Goal: Task Accomplishment & Management: Complete application form

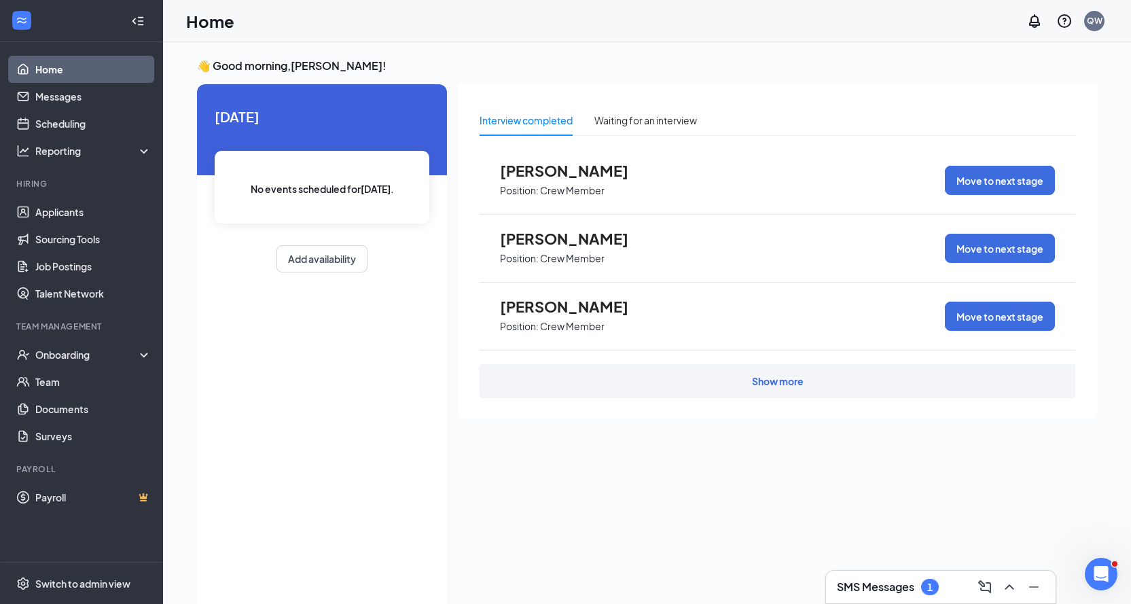
click at [936, 595] on div "SMS Messages 1" at bounding box center [941, 587] width 208 height 22
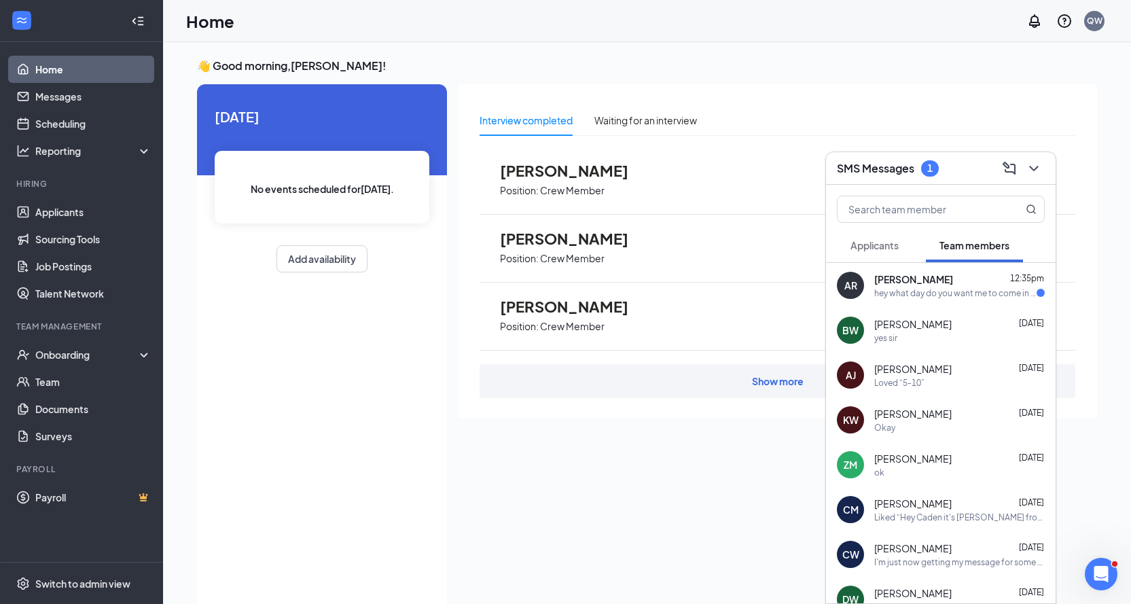
click at [953, 283] on div "[PERSON_NAME] 12:35pm" at bounding box center [959, 279] width 170 height 14
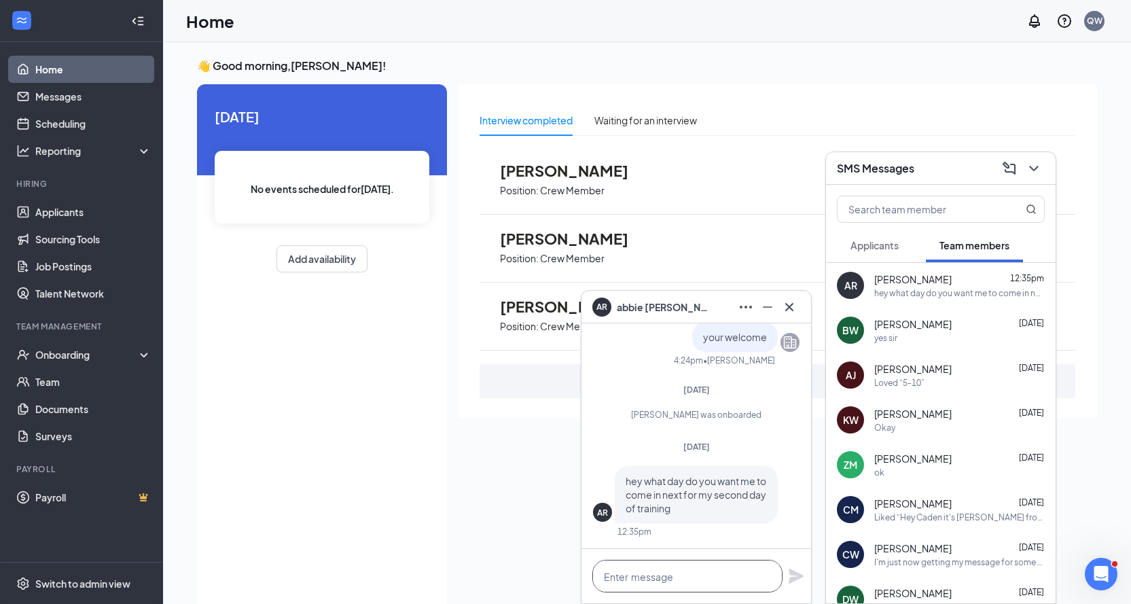
click at [648, 566] on textarea at bounding box center [687, 576] width 190 height 33
type textarea "Come in [DATE] same time"
click at [799, 576] on icon "Plane" at bounding box center [795, 575] width 15 height 15
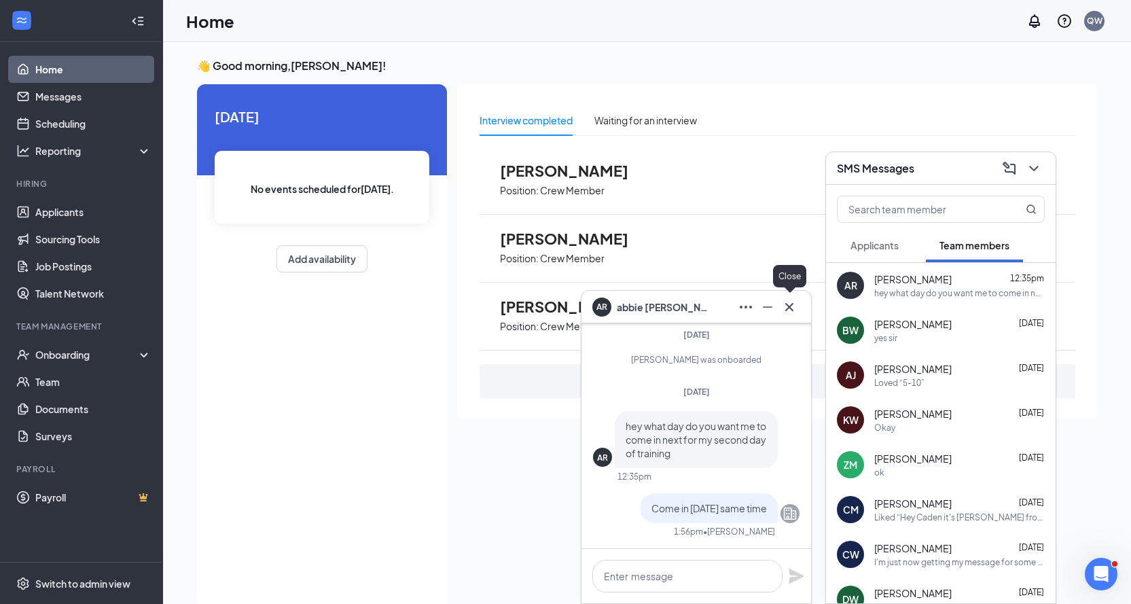
click at [790, 310] on icon "Cross" at bounding box center [789, 307] width 16 height 16
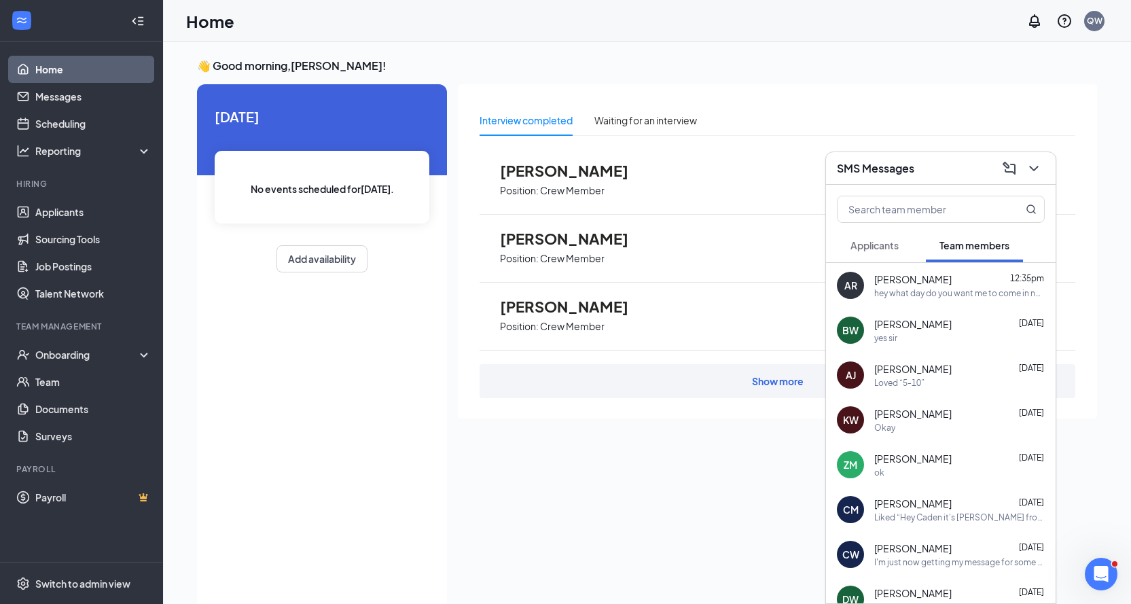
click at [949, 153] on div "SMS Messages" at bounding box center [941, 168] width 230 height 33
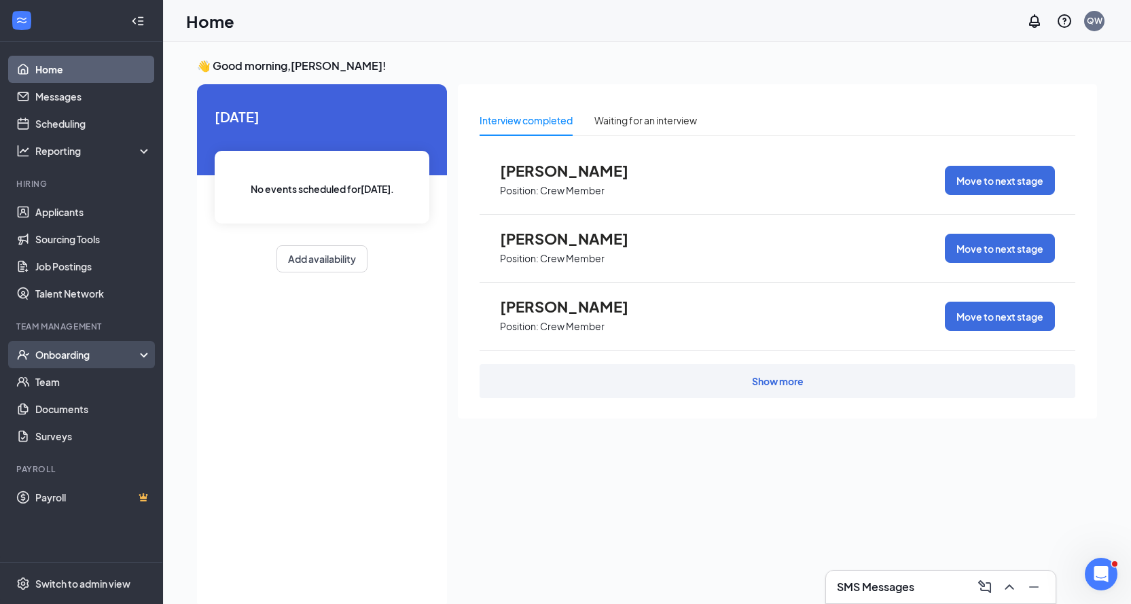
click at [115, 364] on div "Onboarding" at bounding box center [81, 354] width 163 height 27
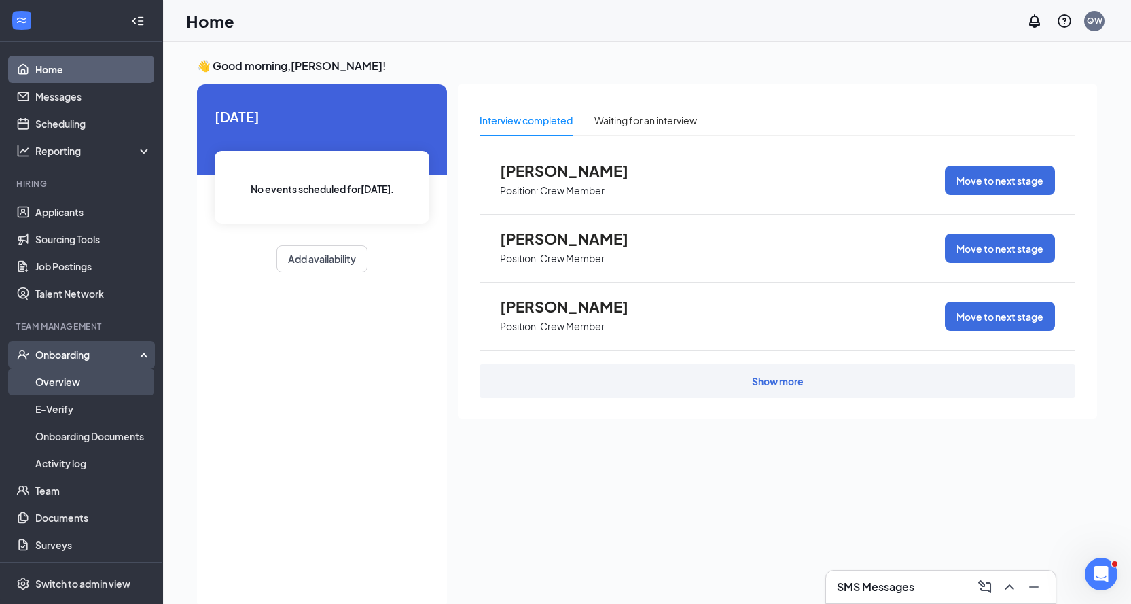
click at [97, 380] on link "Overview" at bounding box center [93, 381] width 116 height 27
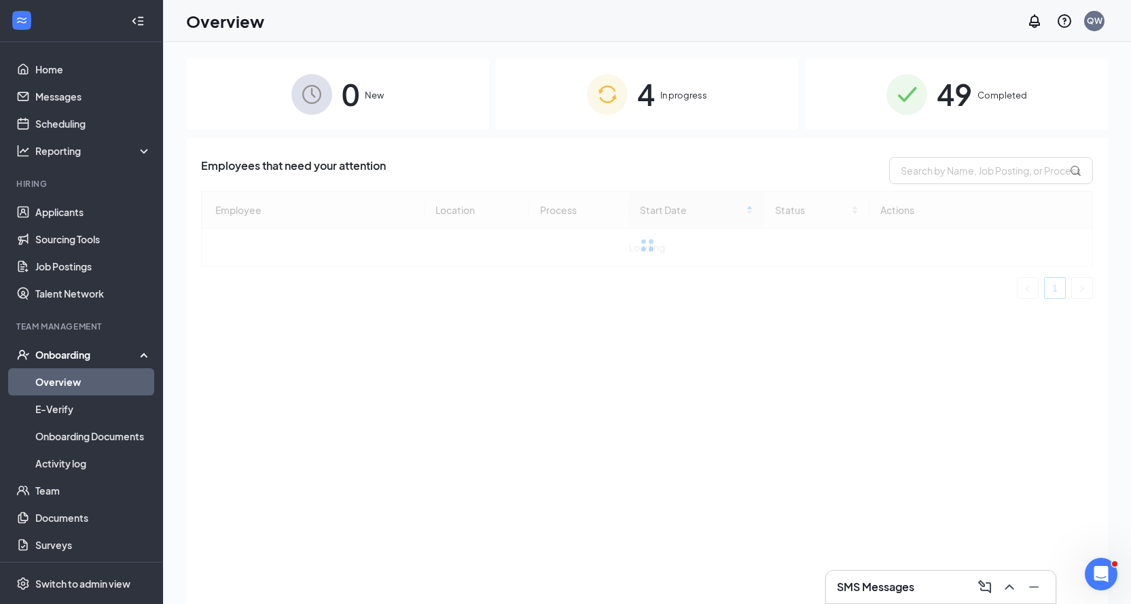
click at [555, 100] on div "4 In progress" at bounding box center [647, 93] width 303 height 71
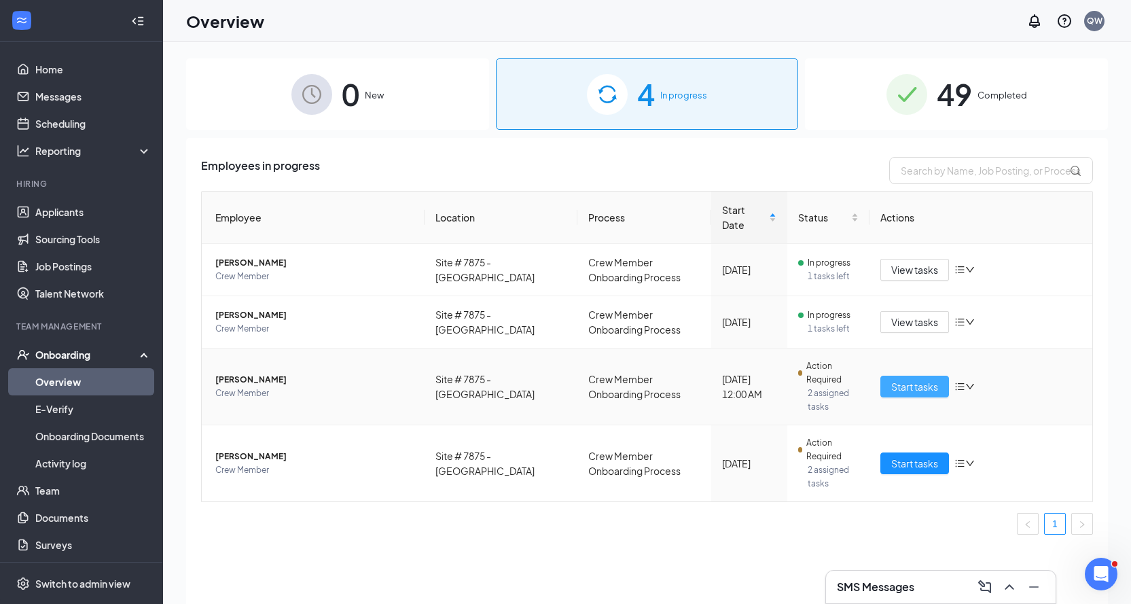
click at [904, 379] on span "Start tasks" at bounding box center [914, 386] width 47 height 15
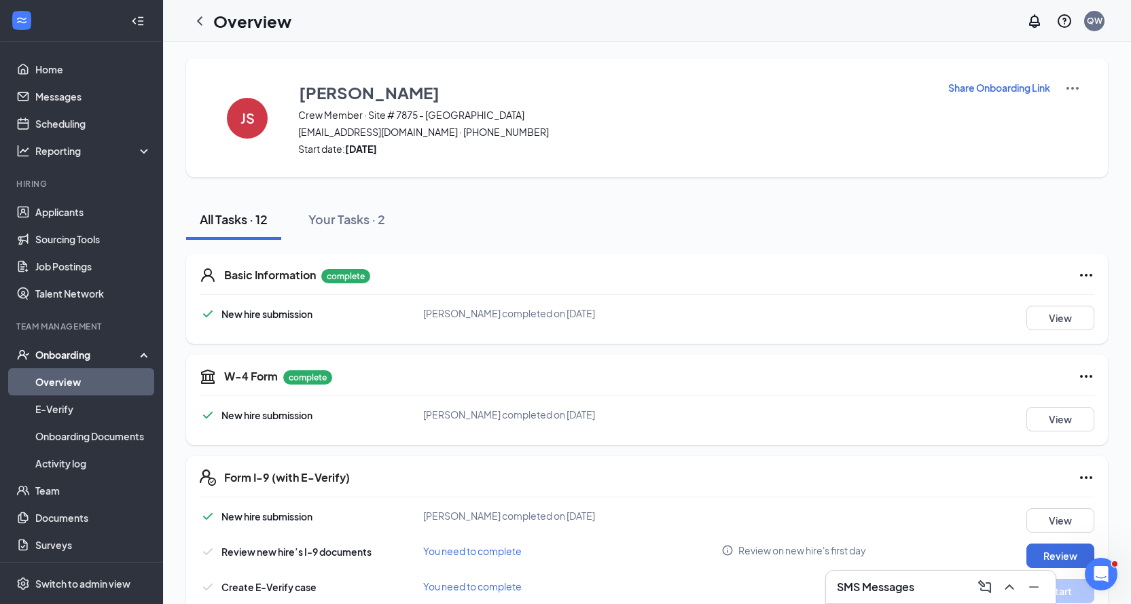
scroll to position [204, 0]
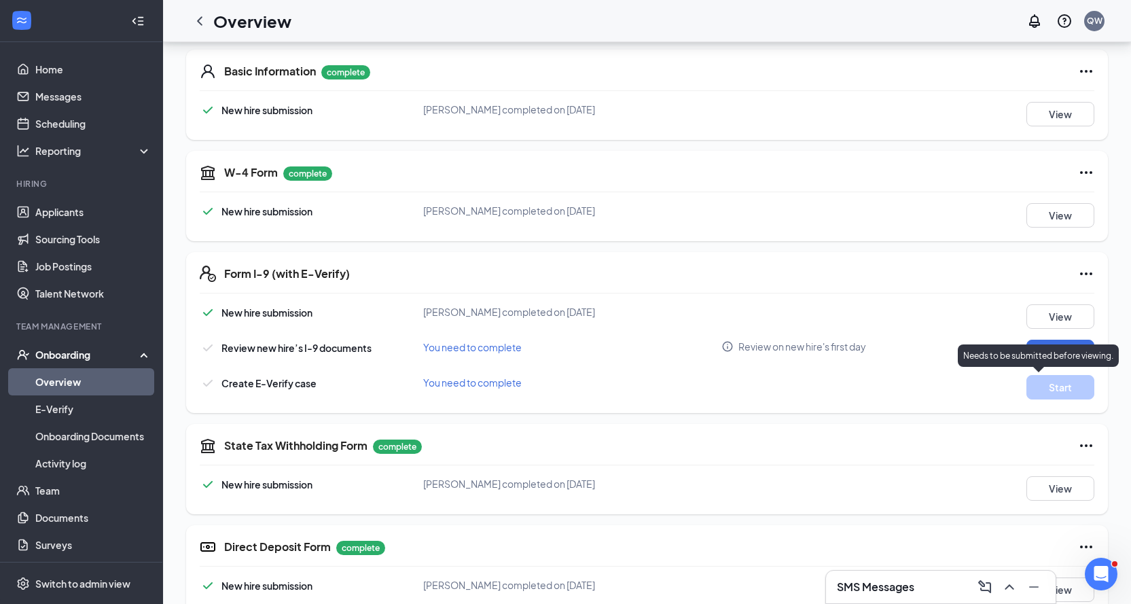
click at [1057, 360] on p "Needs to be submitted before viewing." at bounding box center [1038, 356] width 150 height 12
click at [1057, 342] on button "Review" at bounding box center [1060, 352] width 68 height 24
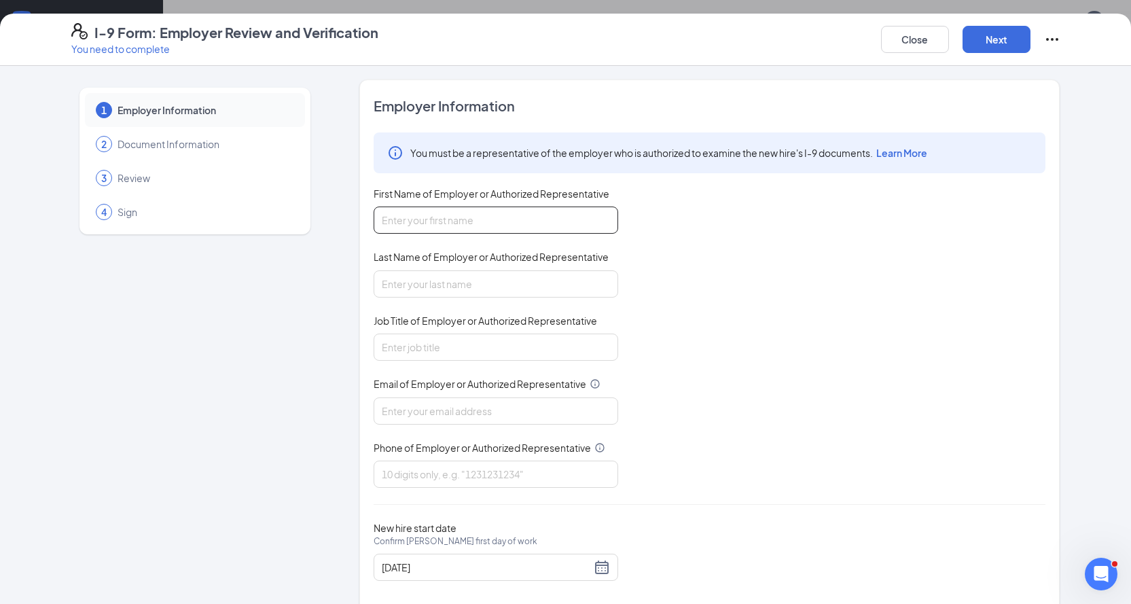
click at [541, 230] on input "First Name of Employer or Authorized Representative" at bounding box center [495, 219] width 244 height 27
type input "[PERSON_NAME]"
type input "General Manager"
type input "[EMAIL_ADDRESS][DOMAIN_NAME]"
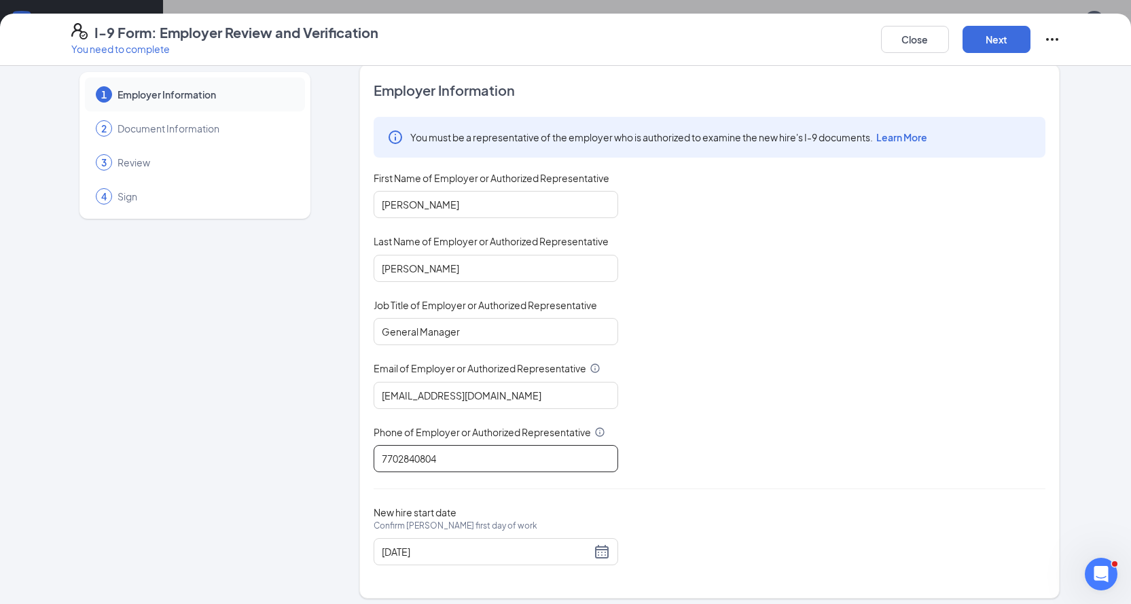
scroll to position [24, 0]
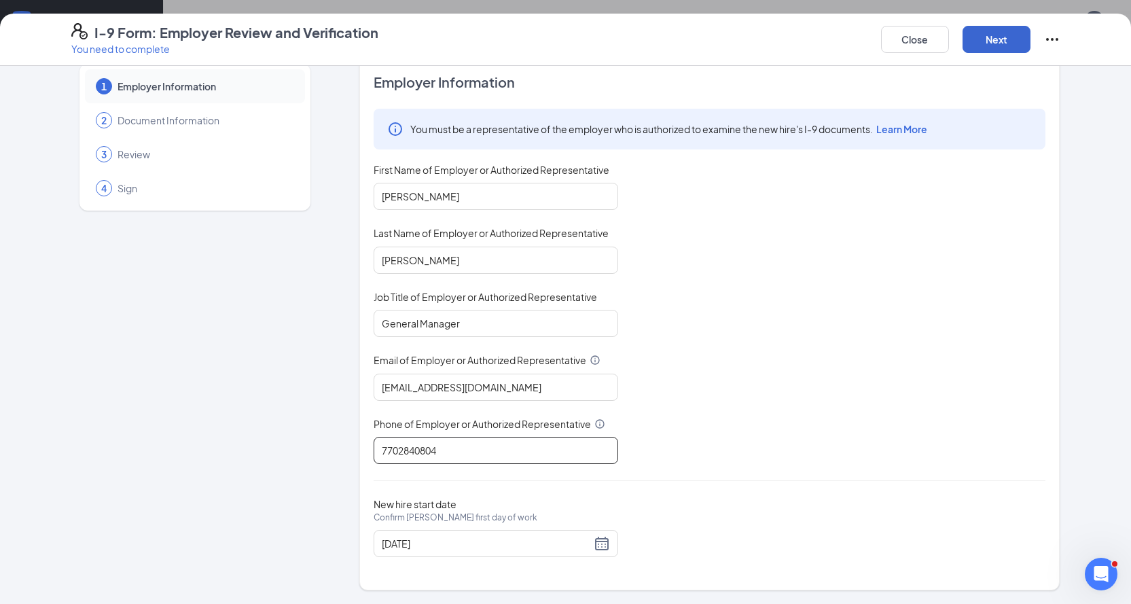
type input "7702840804"
click at [1016, 37] on button "Next" at bounding box center [996, 39] width 68 height 27
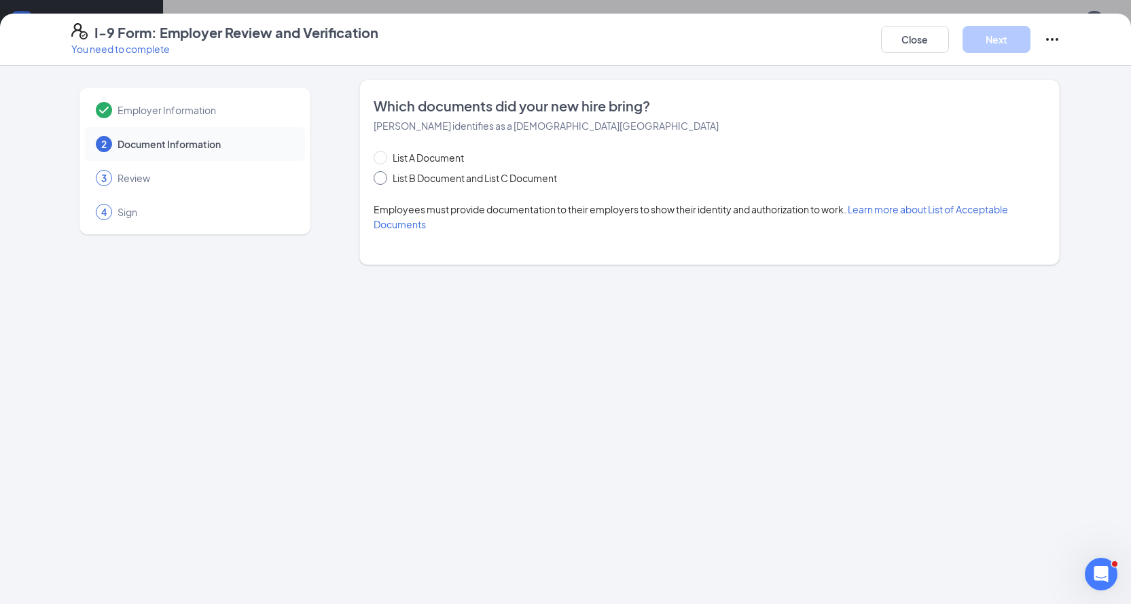
click at [505, 177] on span "List B Document and List C Document" at bounding box center [474, 177] width 175 height 15
click at [383, 177] on input "List B Document and List C Document" at bounding box center [378, 176] width 10 height 10
radio input "true"
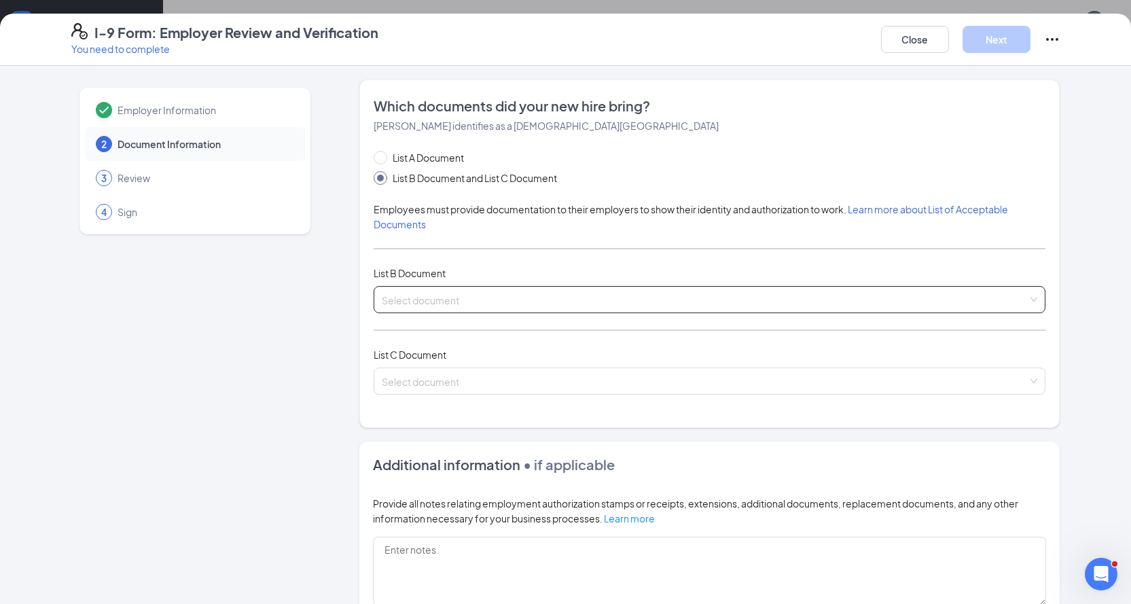
click at [464, 287] on input "search" at bounding box center [705, 297] width 646 height 20
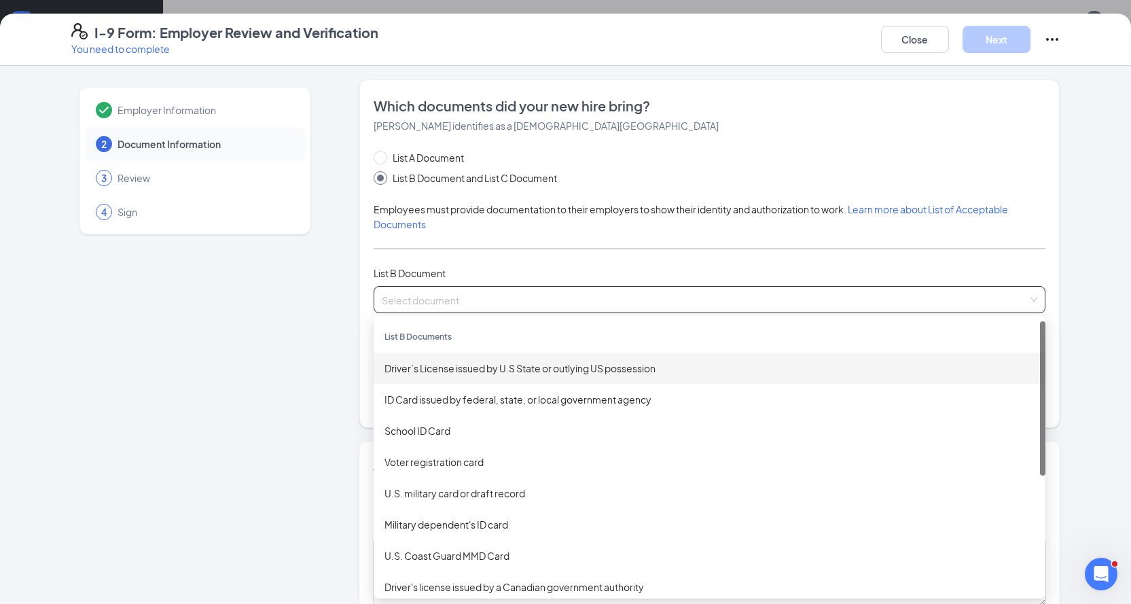
click at [532, 370] on div "Driver’s License issued by U.S State or outlying US possession" at bounding box center [709, 368] width 650 height 15
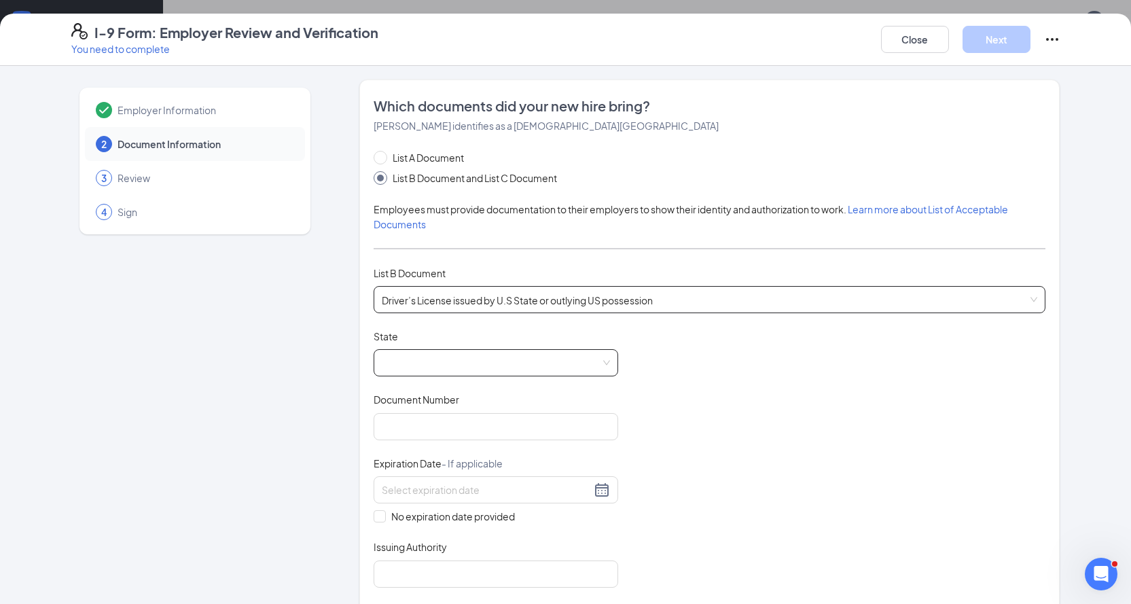
click at [528, 369] on span at bounding box center [496, 363] width 228 height 26
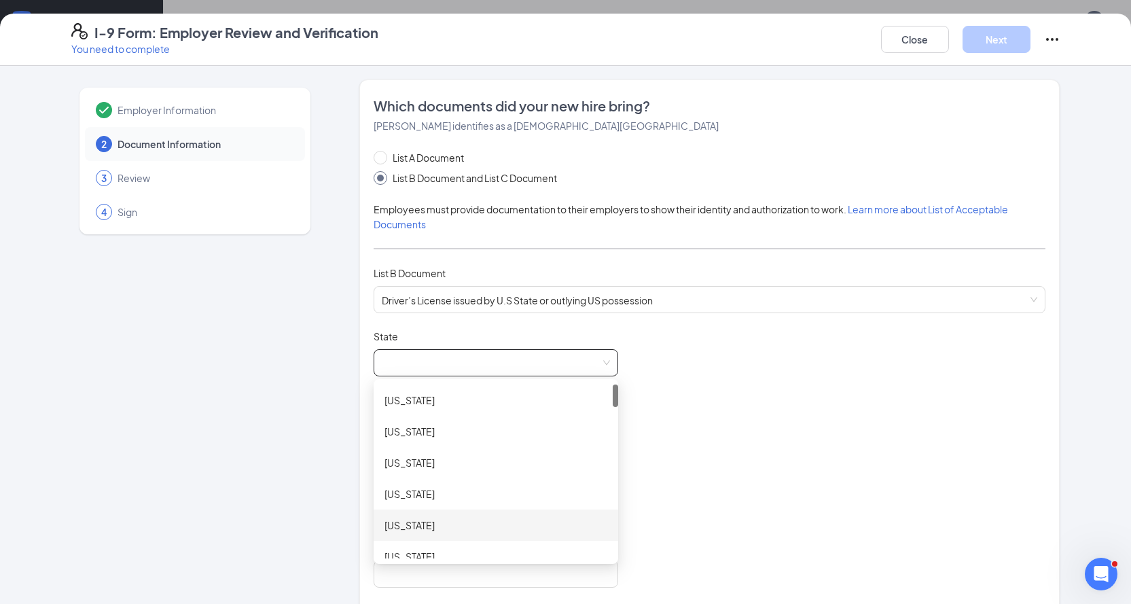
click at [424, 520] on div "[US_STATE]" at bounding box center [495, 524] width 223 height 15
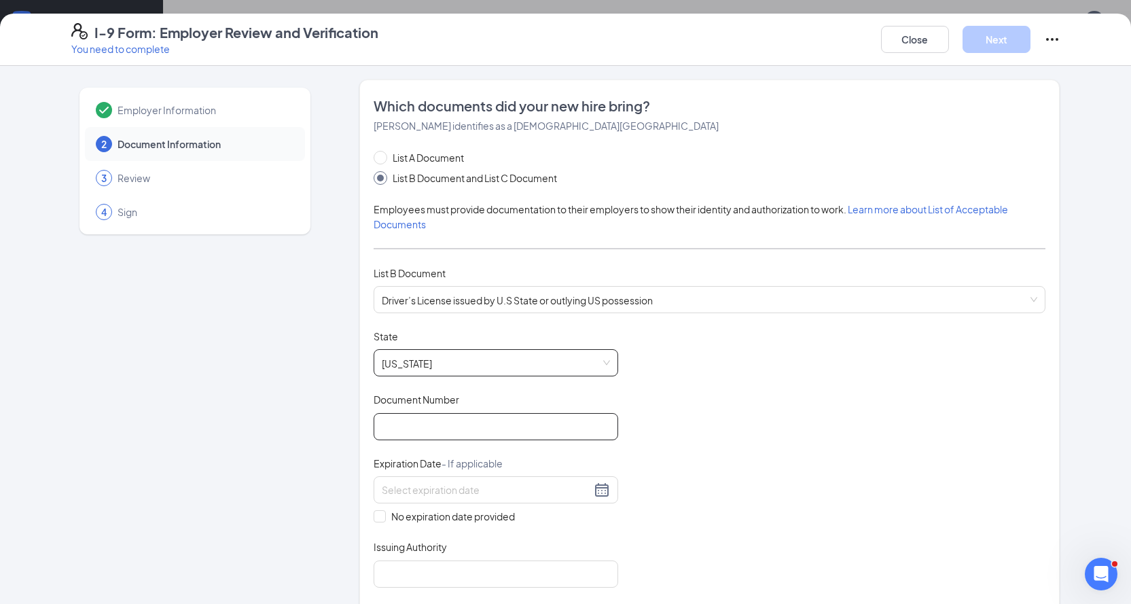
click at [416, 426] on input "Document Number" at bounding box center [495, 426] width 244 height 27
type input "944463997"
click at [418, 485] on input at bounding box center [486, 489] width 209 height 15
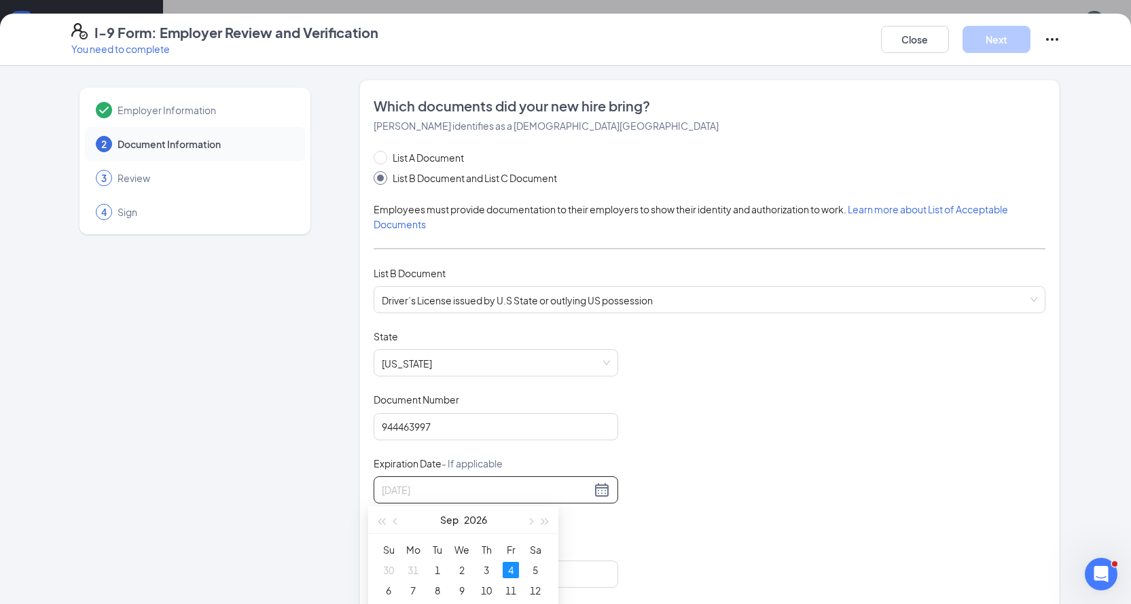
click at [515, 568] on div "4" at bounding box center [510, 570] width 16 height 16
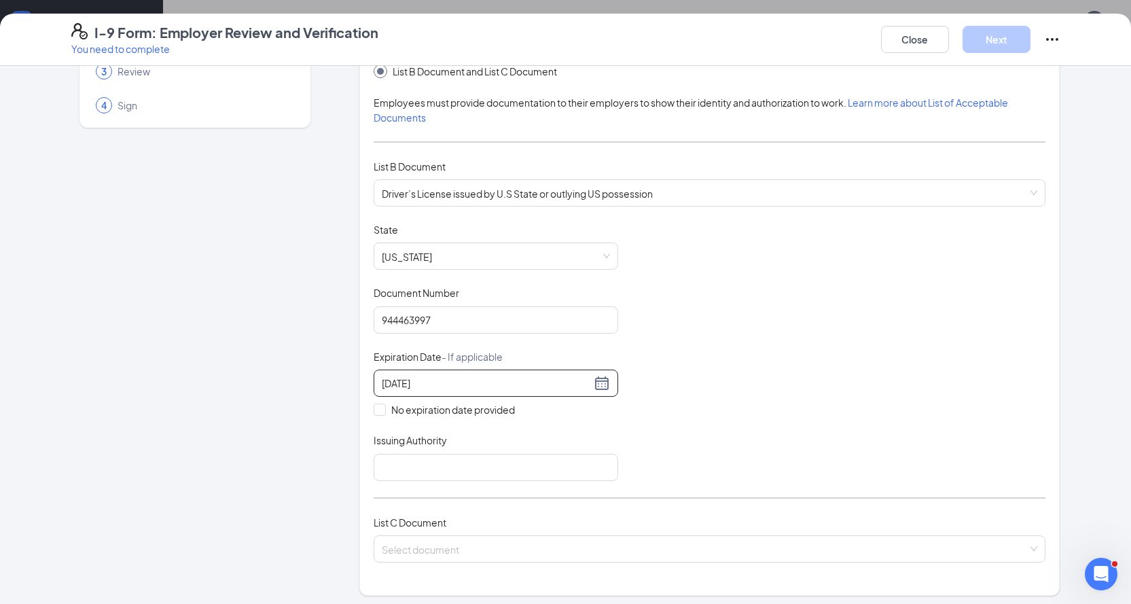
scroll to position [204, 0]
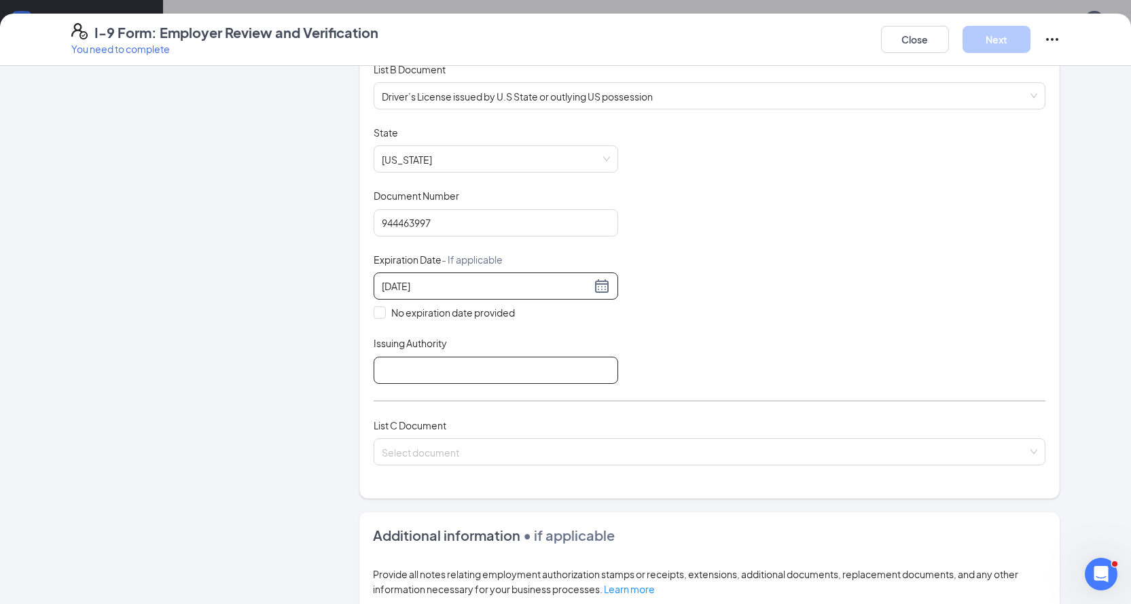
type input "[DATE]"
click at [411, 369] on input "Issuing Authority" at bounding box center [495, 369] width 244 height 27
type input "State of [US_STATE]"
click at [399, 452] on input "search" at bounding box center [705, 449] width 646 height 20
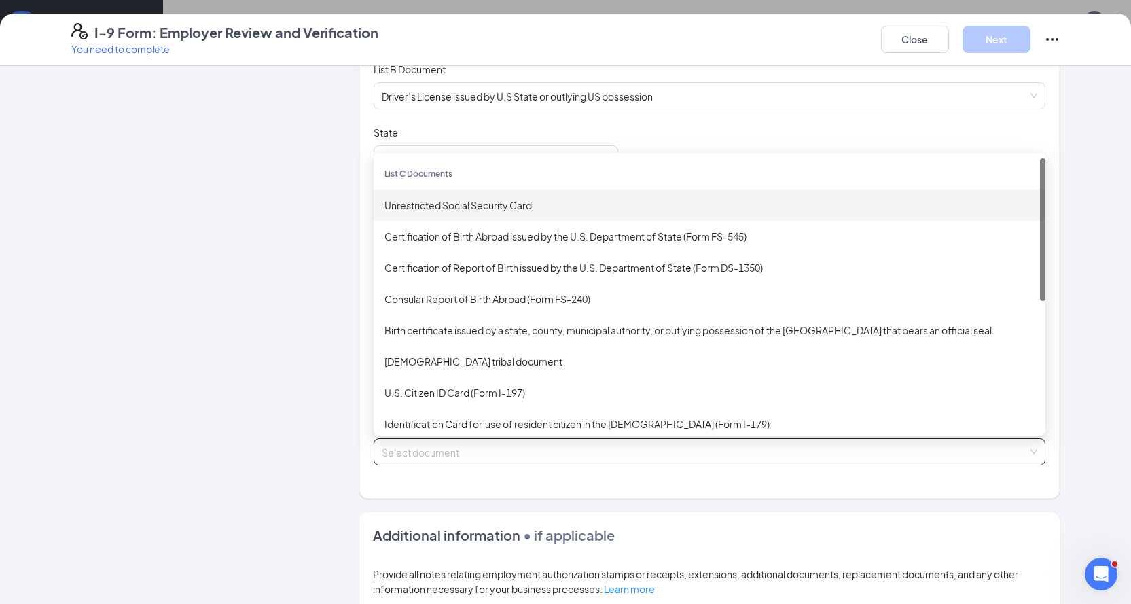
click at [447, 199] on div "Unrestricted Social Security Card" at bounding box center [709, 205] width 650 height 15
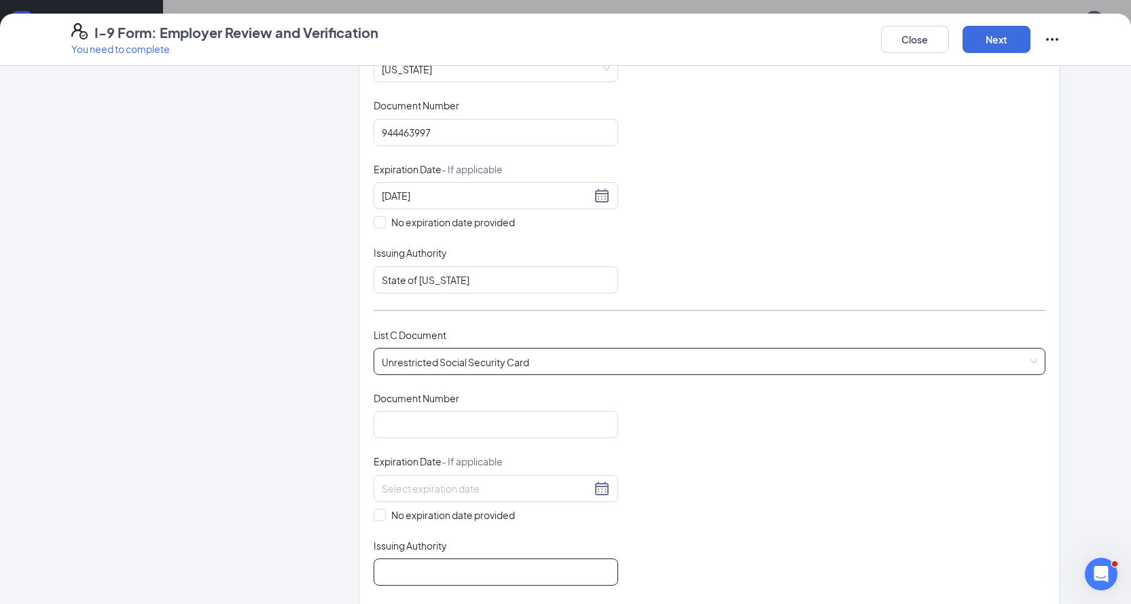
scroll to position [475, 0]
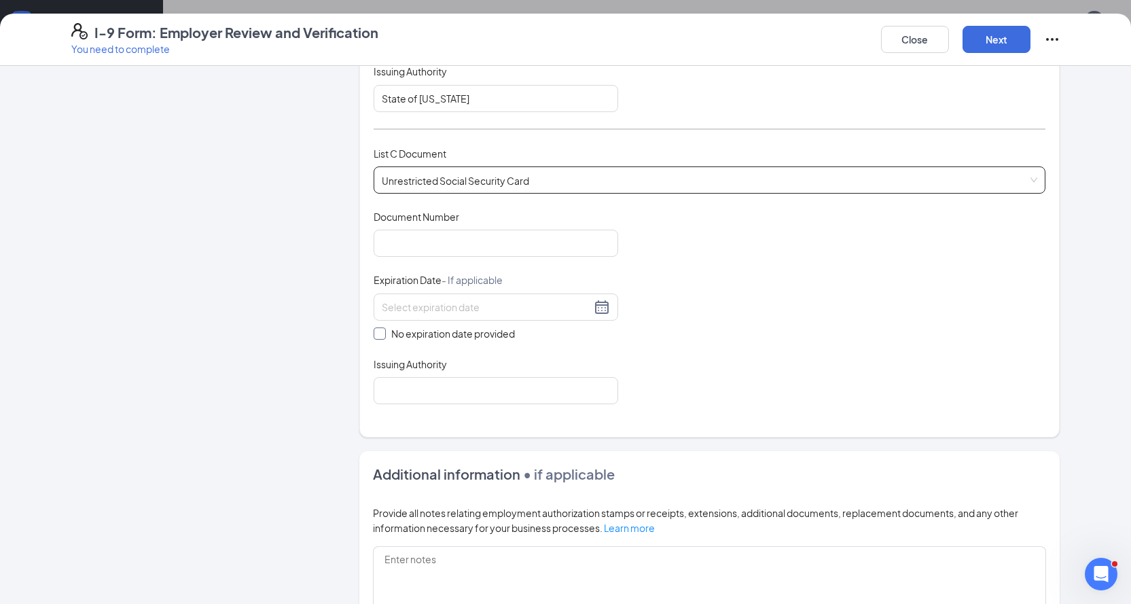
click at [417, 337] on span "No expiration date provided" at bounding box center [453, 333] width 134 height 15
click at [383, 337] on input "No expiration date provided" at bounding box center [378, 332] width 10 height 10
checkbox input "true"
click at [436, 259] on div "Document Title Unrestricted Social Security Card Document Number Expiration Dat…" at bounding box center [709, 308] width 672 height 197
click at [436, 251] on input "Document Number" at bounding box center [495, 243] width 244 height 27
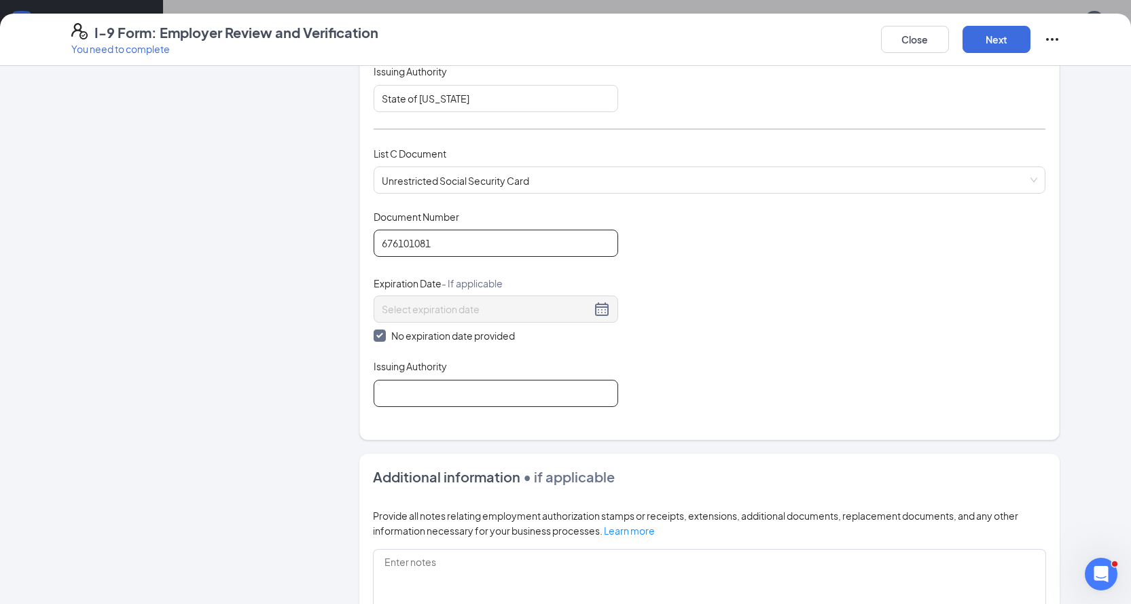
type input "676101081"
click at [416, 389] on input "Issuing Authority" at bounding box center [495, 393] width 244 height 27
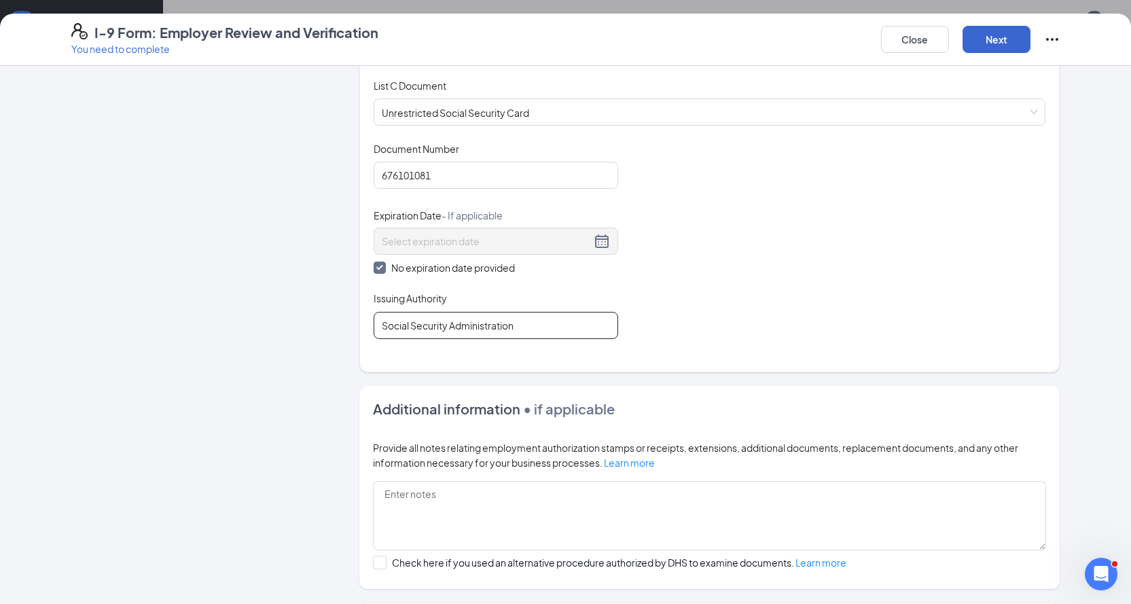
type input "Social Security Administration"
click at [967, 44] on button "Next" at bounding box center [996, 39] width 68 height 27
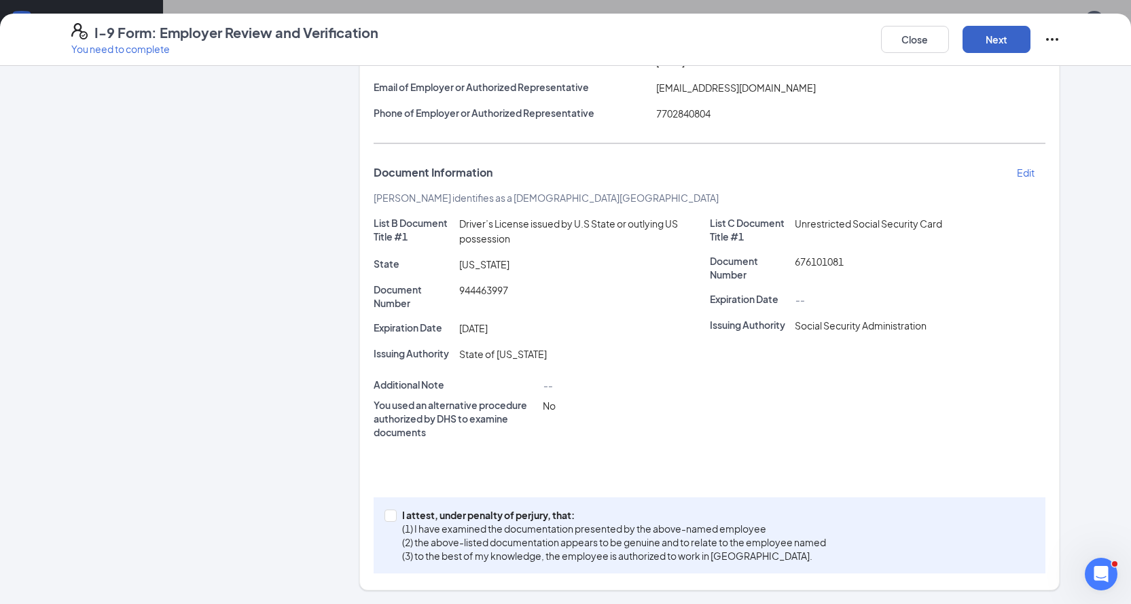
scroll to position [183, 0]
click at [488, 524] on p "(1) I have examined the documentation presented by the above-named employee" at bounding box center [614, 528] width 424 height 14
click at [394, 519] on input "I attest, under penalty of [PERSON_NAME], that: (1) I have examined the documen…" at bounding box center [389, 514] width 10 height 10
checkbox input "true"
click at [1006, 38] on button "Next" at bounding box center [996, 39] width 68 height 27
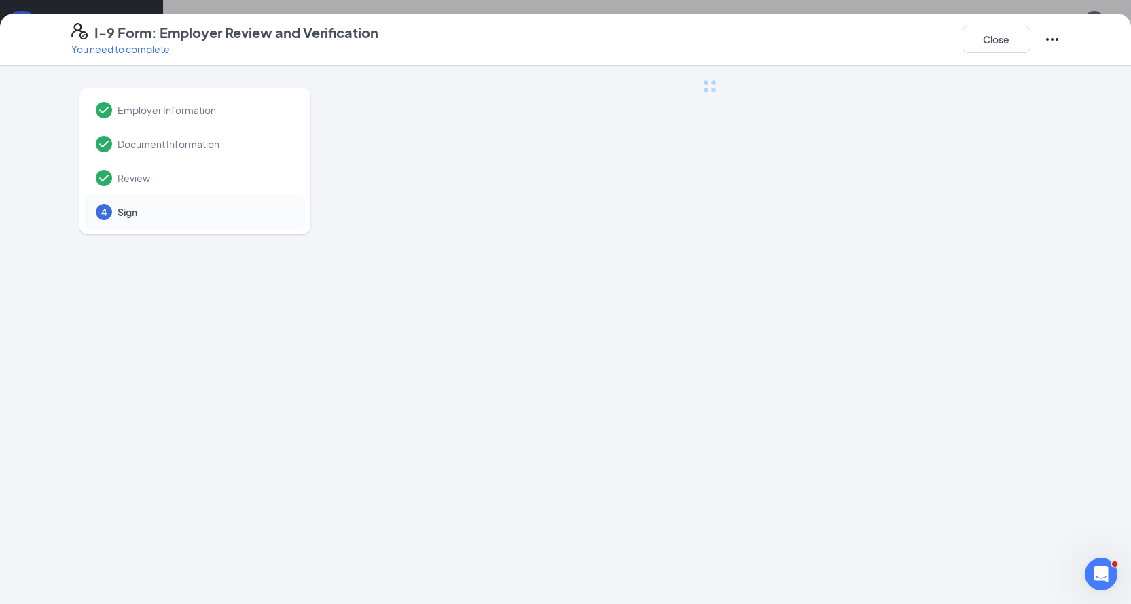
scroll to position [0, 0]
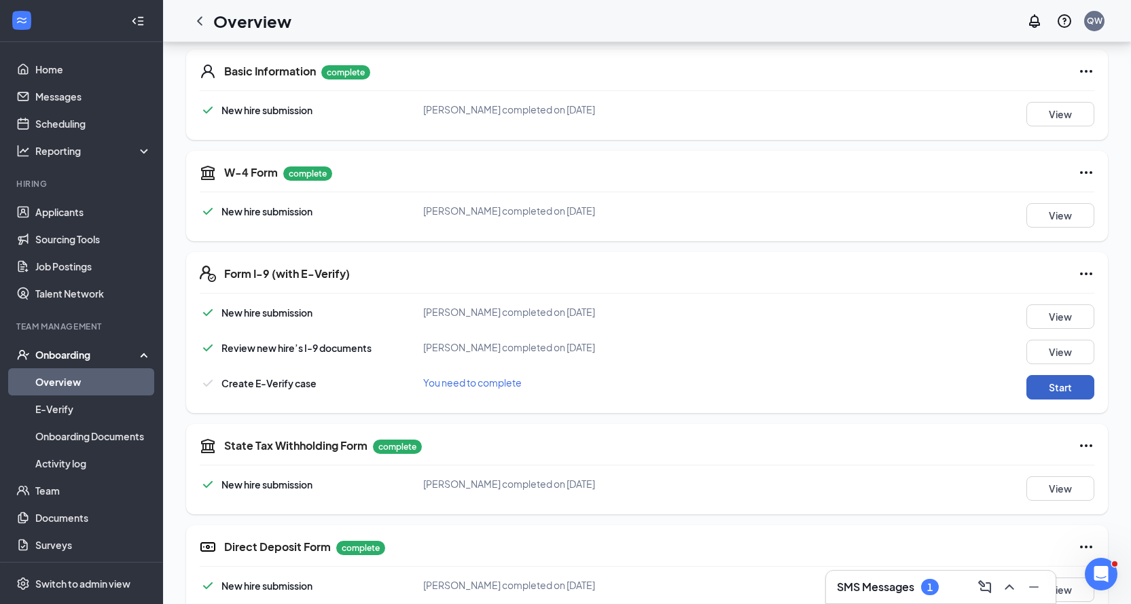
click at [1058, 389] on button "Start" at bounding box center [1060, 387] width 68 height 24
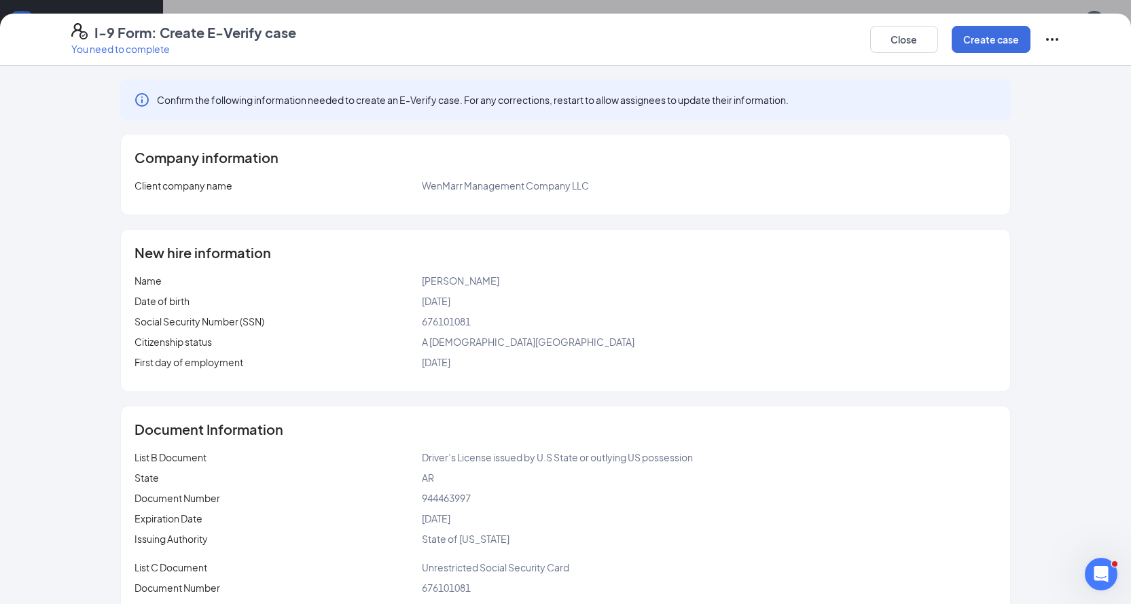
click at [983, 22] on div "I-9 Form: Create E-Verify case You need to complete Close Create case" at bounding box center [565, 40] width 1131 height 52
click at [981, 42] on button "Create case" at bounding box center [990, 39] width 79 height 27
